Goal: Task Accomplishment & Management: Complete application form

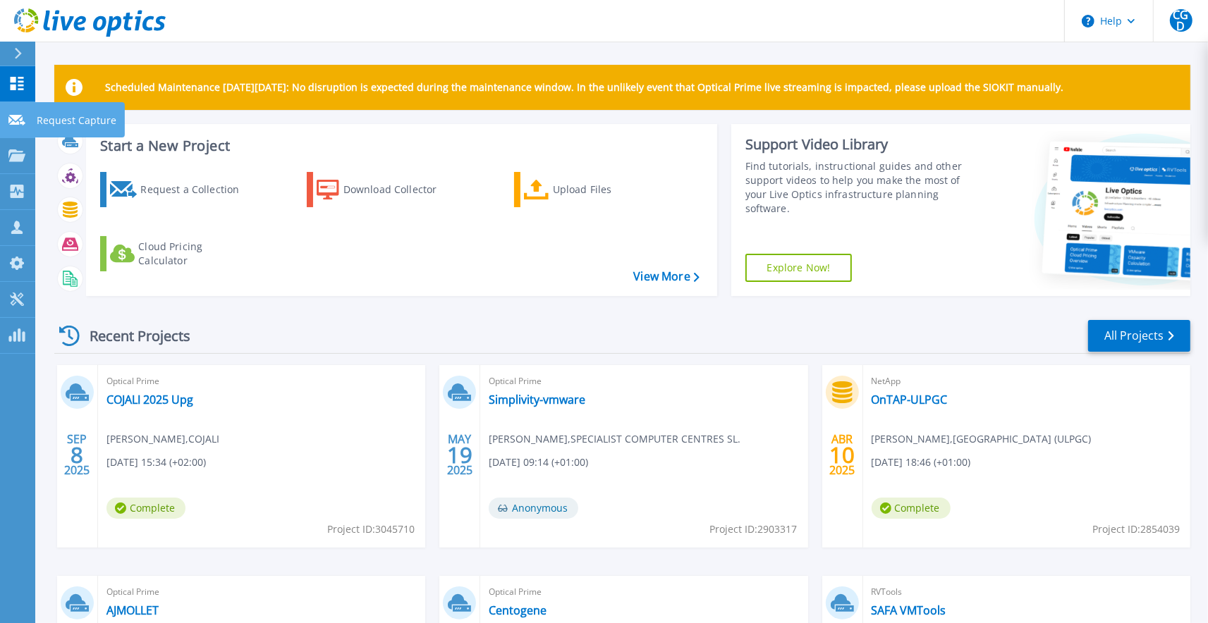
click at [3, 123] on link "Request Capture Request Capture" at bounding box center [17, 120] width 35 height 36
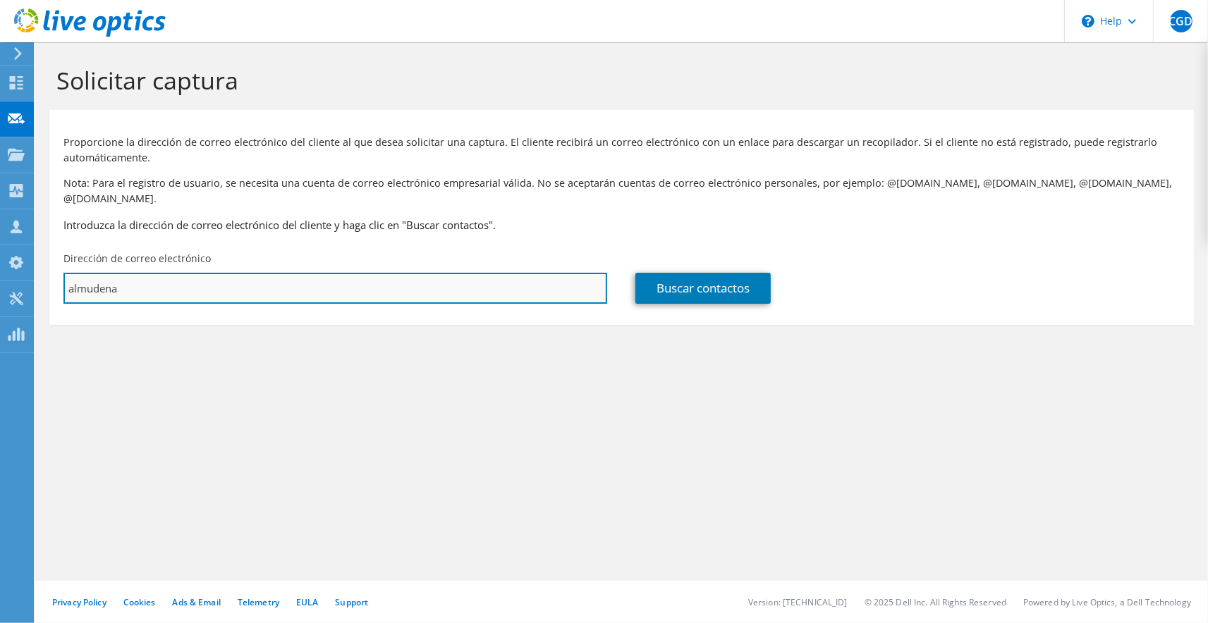
drag, startPoint x: 319, startPoint y: 270, endPoint x: 0, endPoint y: 268, distance: 318.7
click at [63, 273] on input "almudena" at bounding box center [335, 288] width 544 height 31
paste input ".[PERSON_NAME][EMAIL_ADDRESS][DOMAIN_NAME]"
type input "[EMAIL_ADDRESS][DOMAIN_NAME]"
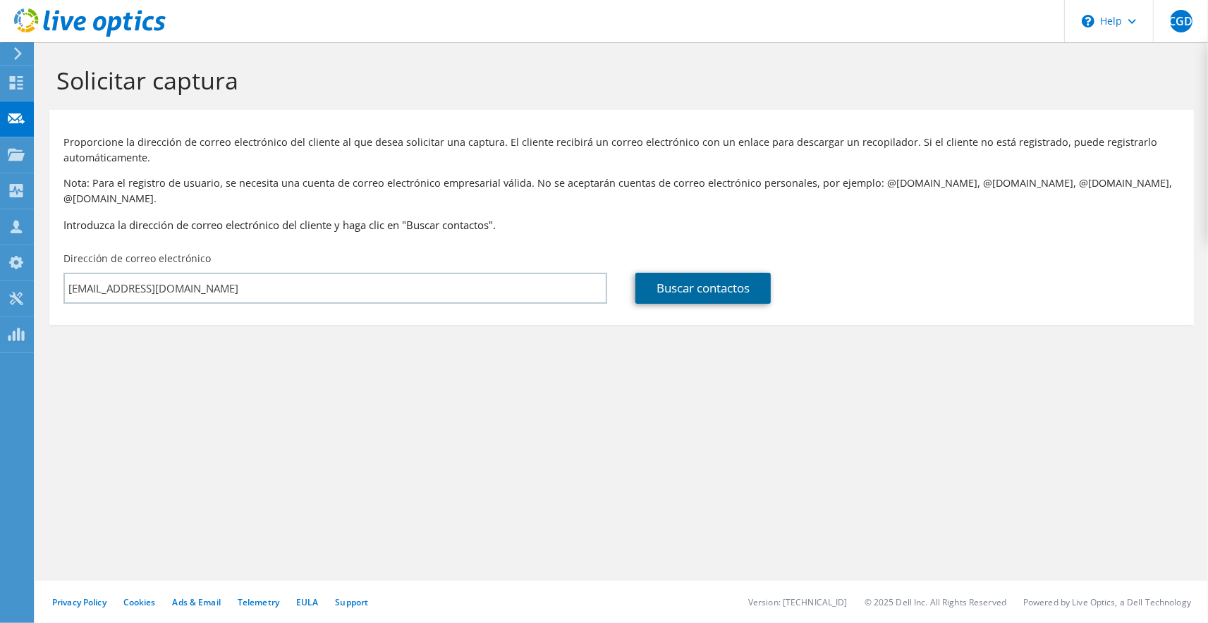
click at [717, 273] on link "Buscar contactos" at bounding box center [702, 288] width 135 height 31
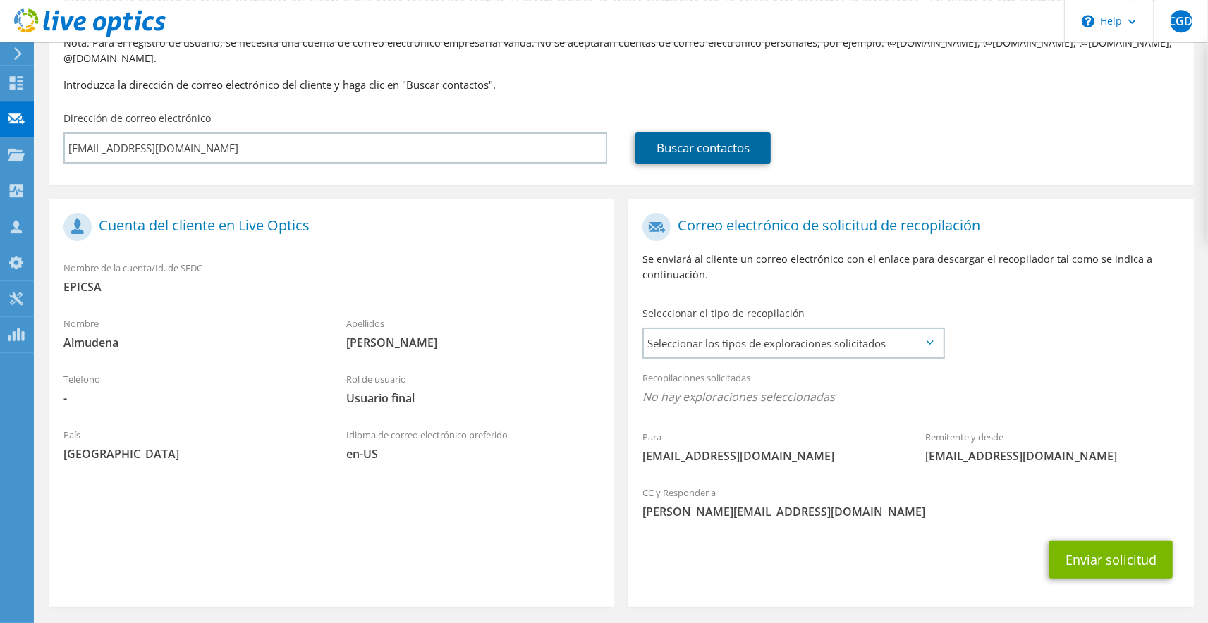
scroll to position [155, 0]
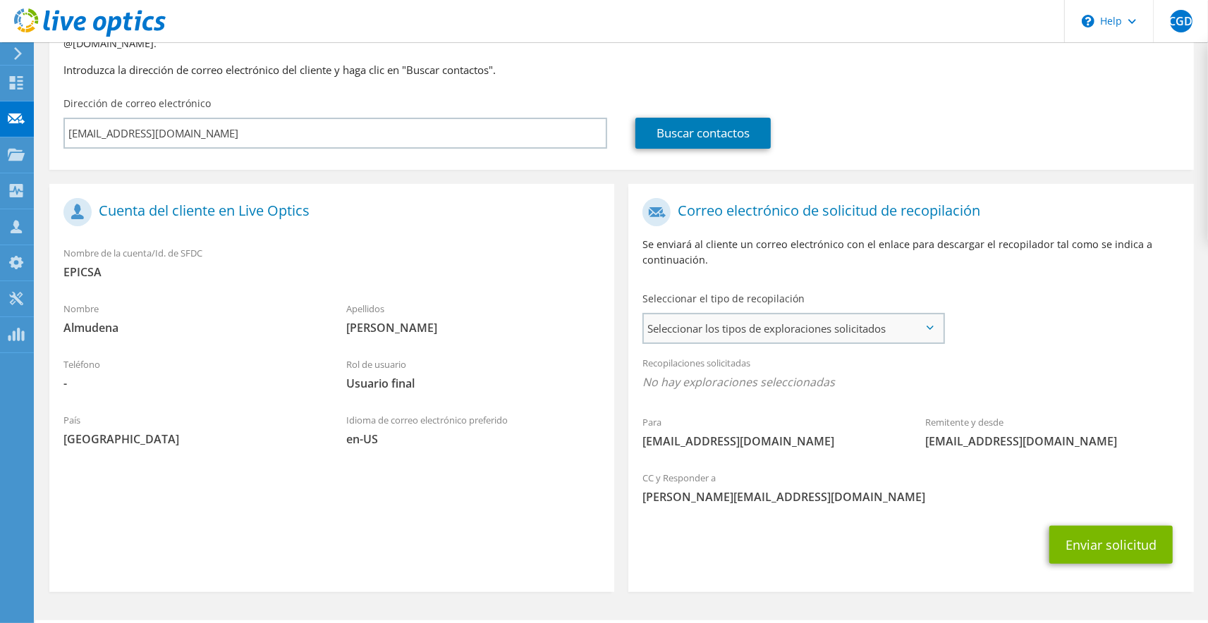
click at [848, 317] on span "Seleccionar los tipos de exploraciones solicitados" at bounding box center [793, 329] width 298 height 28
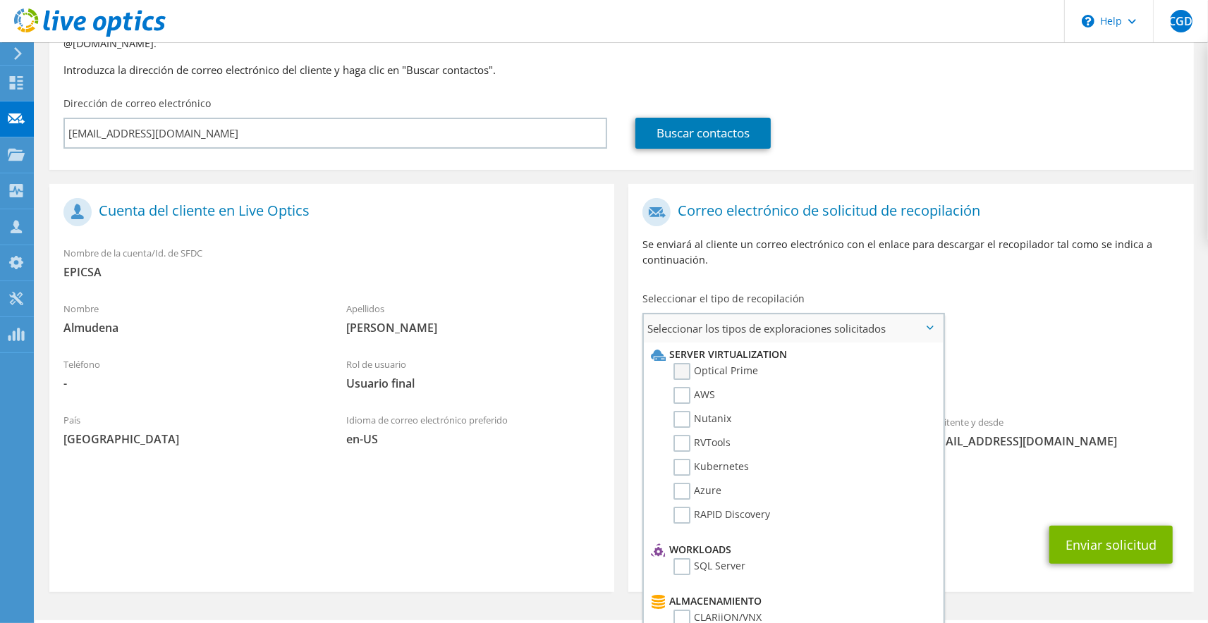
click at [745, 363] on label "Optical Prime" at bounding box center [715, 371] width 85 height 17
click at [0, 0] on input "Optical Prime" at bounding box center [0, 0] width 0 height 0
click at [1076, 383] on div "Recopilaciones solicitadas No hay exploraciones seleccionadas Optical Prime" at bounding box center [910, 376] width 565 height 56
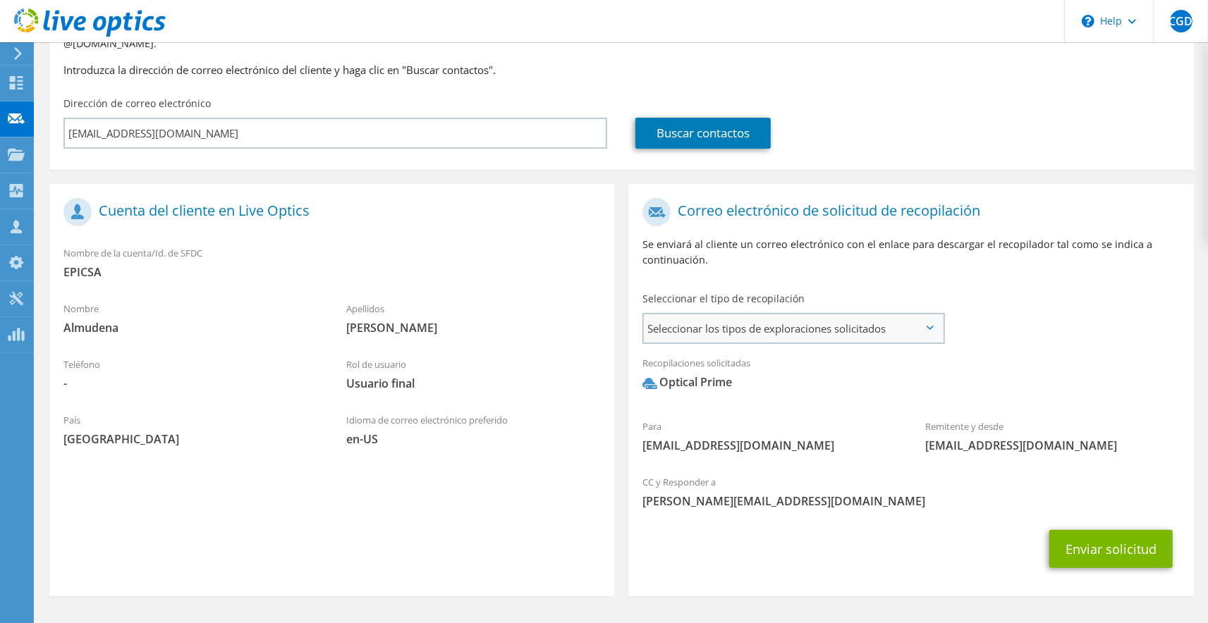
click at [924, 317] on span "Seleccionar los tipos de exploraciones solicitados" at bounding box center [793, 329] width 298 height 28
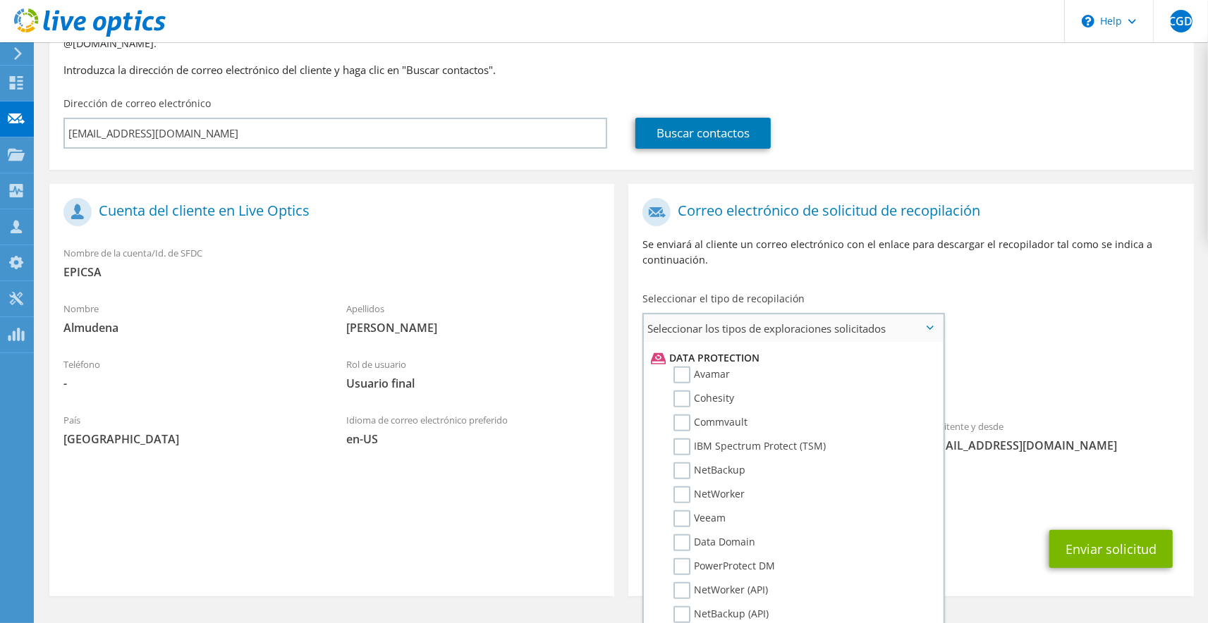
scroll to position [652, 0]
click at [719, 489] on label "Data Domain" at bounding box center [714, 497] width 82 height 17
click at [0, 0] on input "Data Domain" at bounding box center [0, 0] width 0 height 0
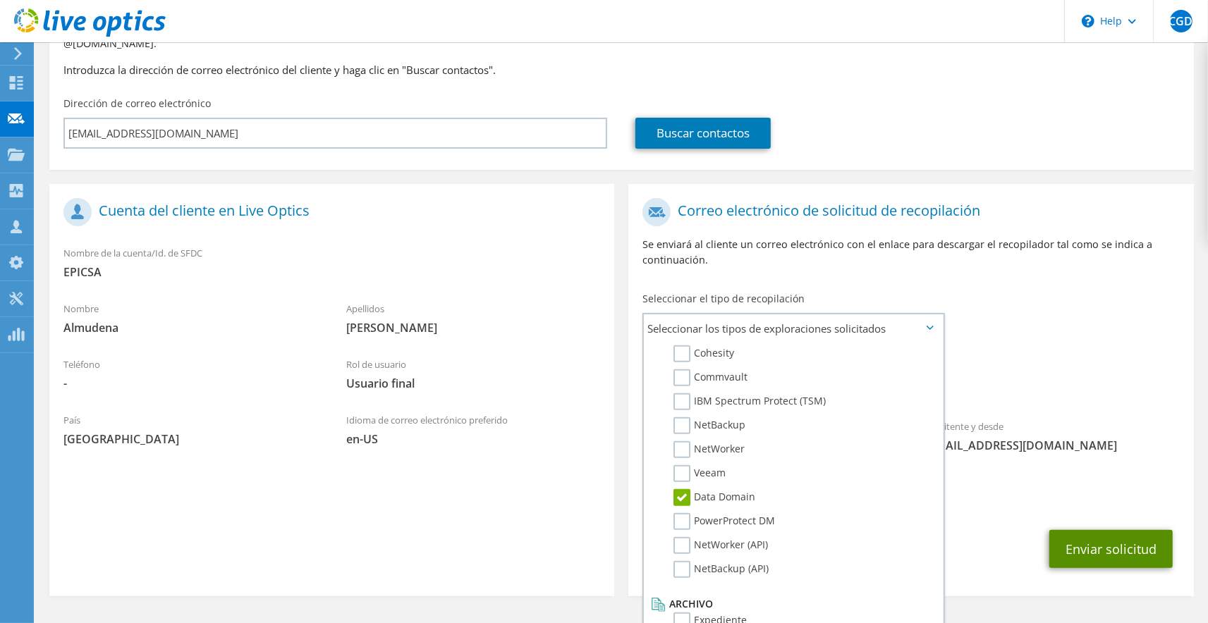
click at [1143, 535] on button "Enviar solicitud" at bounding box center [1110, 549] width 123 height 38
